Goal: Information Seeking & Learning: Compare options

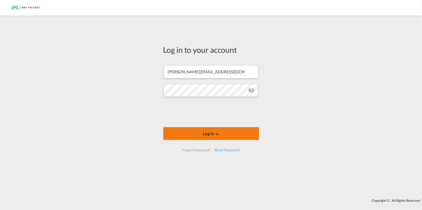
click at [214, 134] on button "Log In" at bounding box center [211, 133] width 96 height 13
